Goal: Entertainment & Leisure: Consume media (video, audio)

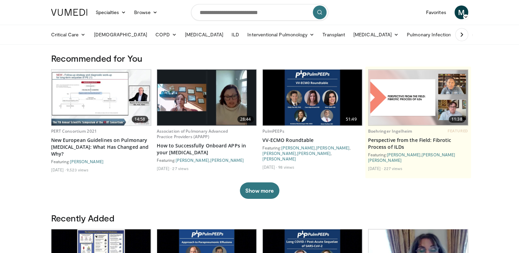
click at [66, 12] on img at bounding box center [69, 12] width 36 height 7
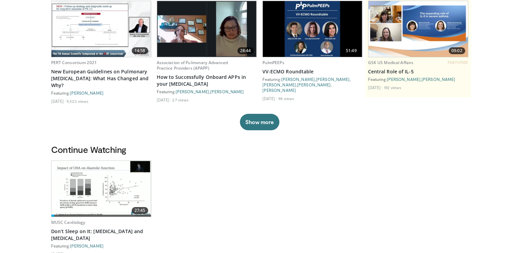
scroll to position [171, 0]
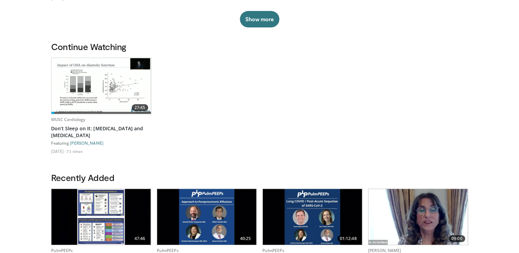
click at [98, 90] on img at bounding box center [100, 86] width 99 height 56
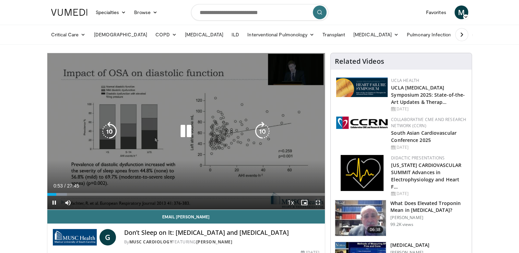
drag, startPoint x: 319, startPoint y: 203, endPoint x: 320, endPoint y: 228, distance: 25.4
click at [318, 203] on span "Video Player" at bounding box center [318, 203] width 14 height 14
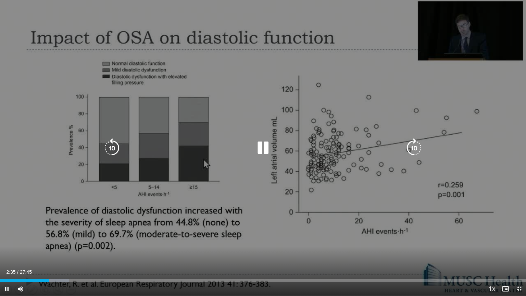
click at [262, 146] on icon "Video Player" at bounding box center [263, 147] width 19 height 19
click at [291, 59] on div "10 seconds Tap to unmute" at bounding box center [263, 148] width 526 height 296
click at [258, 141] on icon "Video Player" at bounding box center [263, 147] width 19 height 19
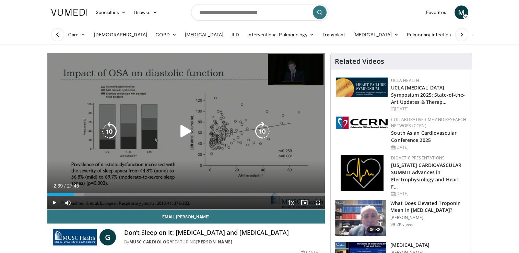
click at [184, 130] on icon "Video Player" at bounding box center [185, 131] width 19 height 19
click at [186, 134] on icon "Video Player" at bounding box center [185, 131] width 19 height 19
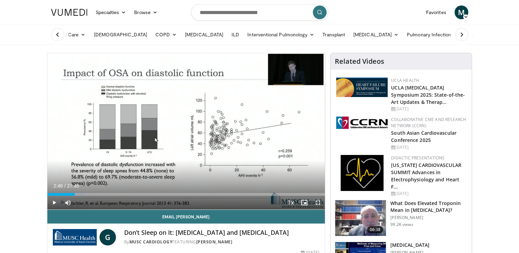
click at [318, 206] on span "Video Player" at bounding box center [318, 203] width 14 height 14
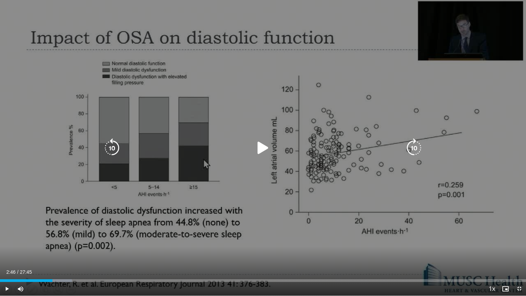
click at [261, 147] on icon "Video Player" at bounding box center [263, 147] width 19 height 19
click at [111, 147] on icon "Video Player" at bounding box center [111, 147] width 19 height 19
click at [112, 147] on icon "Video Player" at bounding box center [111, 147] width 19 height 19
click at [263, 147] on icon "Video Player" at bounding box center [263, 147] width 19 height 19
click at [263, 150] on icon "Video Player" at bounding box center [263, 147] width 19 height 19
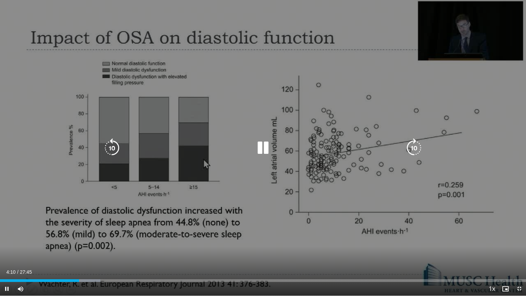
click at [113, 148] on icon "Video Player" at bounding box center [111, 147] width 19 height 19
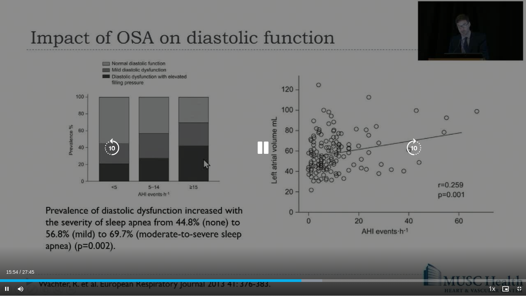
click at [266, 148] on icon "Video Player" at bounding box center [263, 147] width 19 height 19
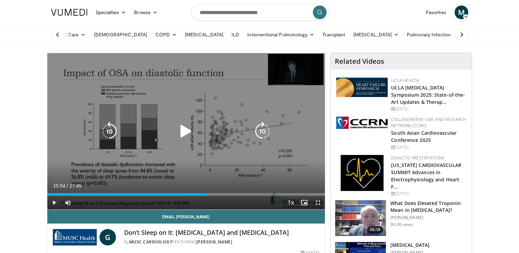
click at [189, 130] on icon "Video Player" at bounding box center [185, 131] width 19 height 19
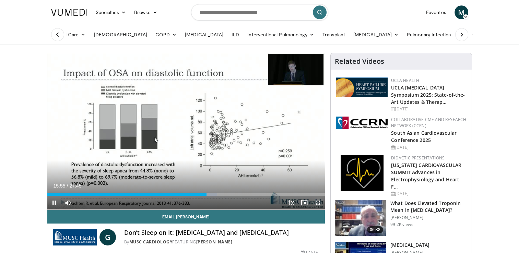
click at [317, 202] on span "Video Player" at bounding box center [318, 203] width 14 height 14
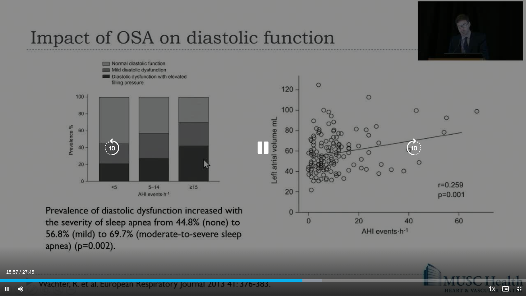
click at [264, 153] on icon "Video Player" at bounding box center [263, 147] width 19 height 19
click at [260, 144] on icon "Video Player" at bounding box center [263, 147] width 19 height 19
click at [110, 149] on icon "Video Player" at bounding box center [111, 147] width 19 height 19
click at [264, 149] on icon "Video Player" at bounding box center [263, 147] width 19 height 19
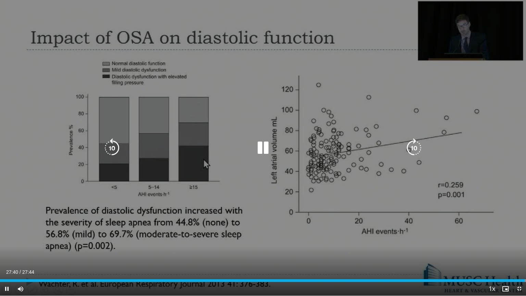
click at [264, 147] on icon "Video Player" at bounding box center [263, 147] width 19 height 19
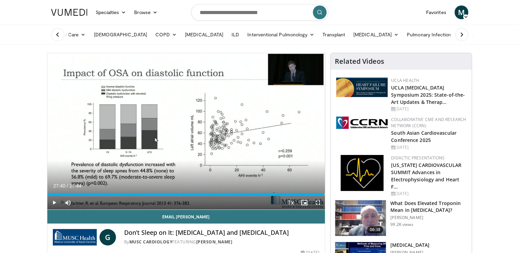
click at [69, 9] on img at bounding box center [69, 12] width 36 height 7
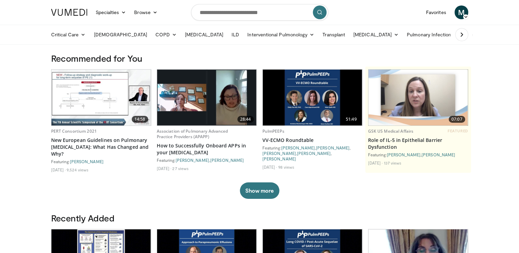
click at [70, 14] on img at bounding box center [69, 12] width 36 height 7
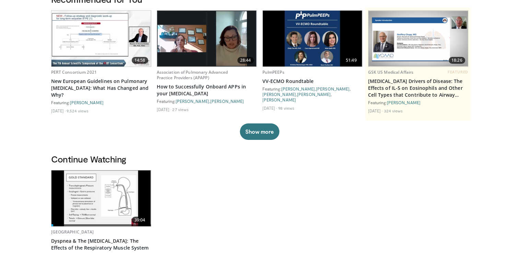
scroll to position [137, 0]
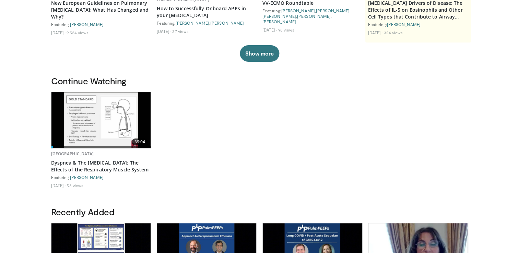
click at [104, 129] on img at bounding box center [100, 120] width 99 height 56
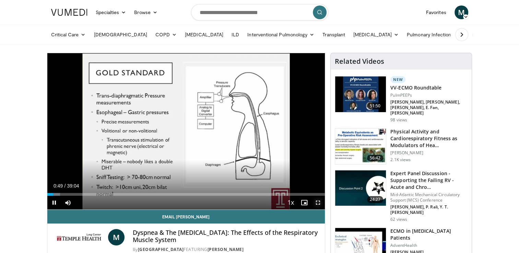
click at [317, 203] on span "Video Player" at bounding box center [318, 203] width 14 height 14
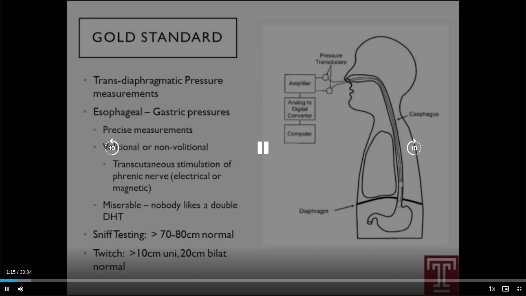
click at [260, 151] on icon "Video Player" at bounding box center [263, 147] width 19 height 19
click at [260, 145] on icon "Video Player" at bounding box center [263, 147] width 19 height 19
click at [266, 153] on icon "Video Player" at bounding box center [263, 147] width 19 height 19
click at [259, 147] on icon "Video Player" at bounding box center [263, 147] width 19 height 19
click at [112, 145] on icon "Video Player" at bounding box center [111, 147] width 19 height 19
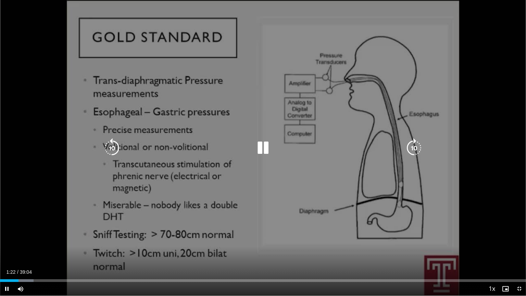
click at [109, 145] on icon "Video Player" at bounding box center [111, 147] width 19 height 19
click at [112, 146] on icon "Video Player" at bounding box center [111, 147] width 19 height 19
click at [259, 145] on icon "Video Player" at bounding box center [263, 147] width 19 height 19
click at [259, 147] on icon "Video Player" at bounding box center [263, 147] width 19 height 19
click at [265, 148] on icon "Video Player" at bounding box center [263, 147] width 19 height 19
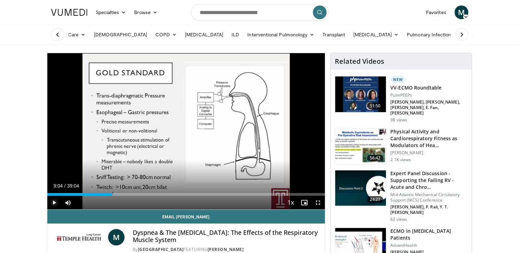
click at [53, 204] on span "Video Player" at bounding box center [54, 203] width 14 height 14
click at [315, 203] on span "Video Player" at bounding box center [318, 203] width 14 height 14
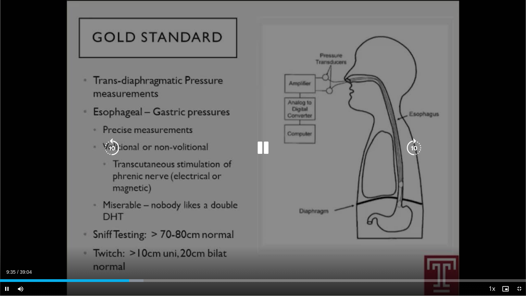
click at [267, 149] on icon "Video Player" at bounding box center [263, 147] width 19 height 19
click at [265, 146] on icon "Video Player" at bounding box center [263, 147] width 19 height 19
click at [263, 148] on icon "Video Player" at bounding box center [263, 147] width 19 height 19
click at [263, 145] on icon "Video Player" at bounding box center [263, 147] width 19 height 19
click at [117, 148] on icon "Video Player" at bounding box center [111, 147] width 19 height 19
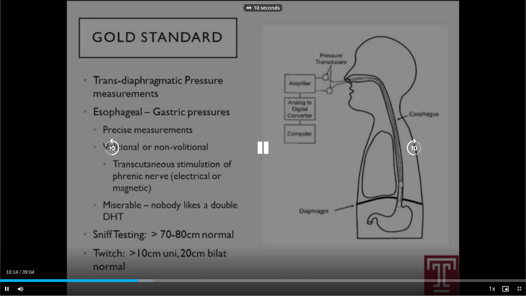
click at [117, 148] on icon "Video Player" at bounding box center [111, 147] width 19 height 19
click at [266, 151] on icon "Video Player" at bounding box center [263, 147] width 19 height 19
click at [258, 149] on icon "Video Player" at bounding box center [263, 147] width 19 height 19
click at [109, 147] on icon "Video Player" at bounding box center [111, 147] width 19 height 19
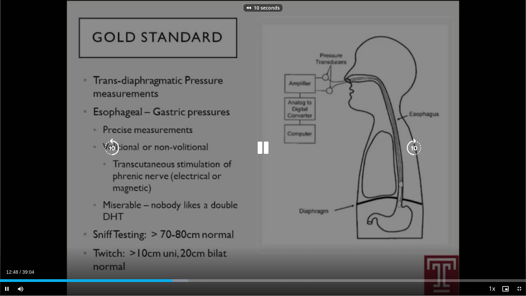
click at [109, 147] on icon "Video Player" at bounding box center [111, 147] width 19 height 19
click at [115, 149] on icon "Video Player" at bounding box center [111, 147] width 19 height 19
click at [111, 147] on icon "Video Player" at bounding box center [111, 147] width 19 height 19
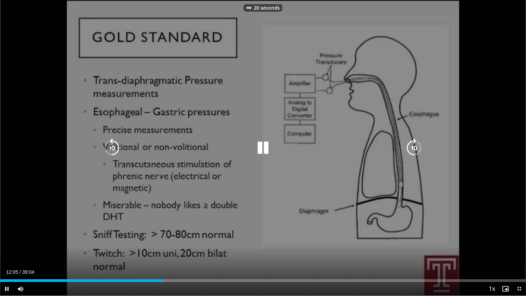
click at [111, 147] on icon "Video Player" at bounding box center [111, 147] width 19 height 19
click at [258, 151] on icon "Video Player" at bounding box center [263, 147] width 19 height 19
click at [259, 147] on icon "Video Player" at bounding box center [263, 147] width 19 height 19
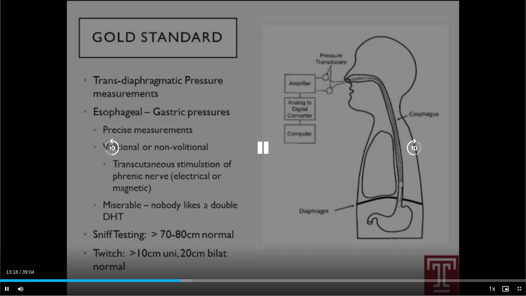
click at [265, 146] on icon "Video Player" at bounding box center [263, 147] width 19 height 19
